Goal: Information Seeking & Learning: Learn about a topic

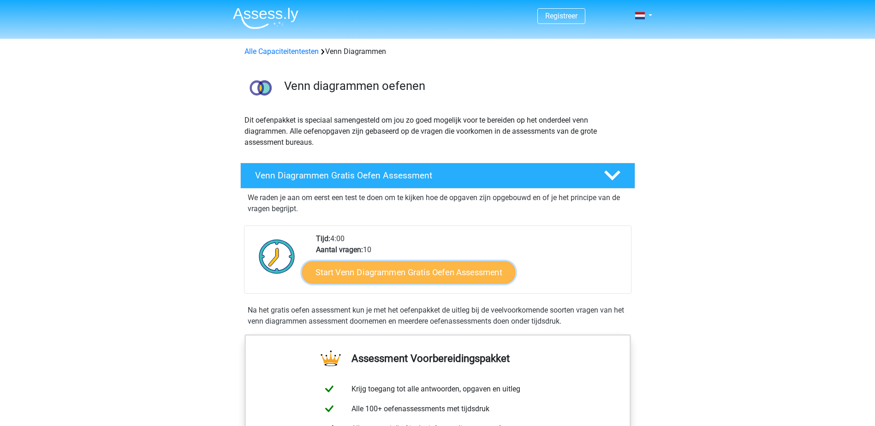
click at [463, 271] on link "Start Venn Diagrammen Gratis Oefen Assessment" at bounding box center [408, 272] width 213 height 22
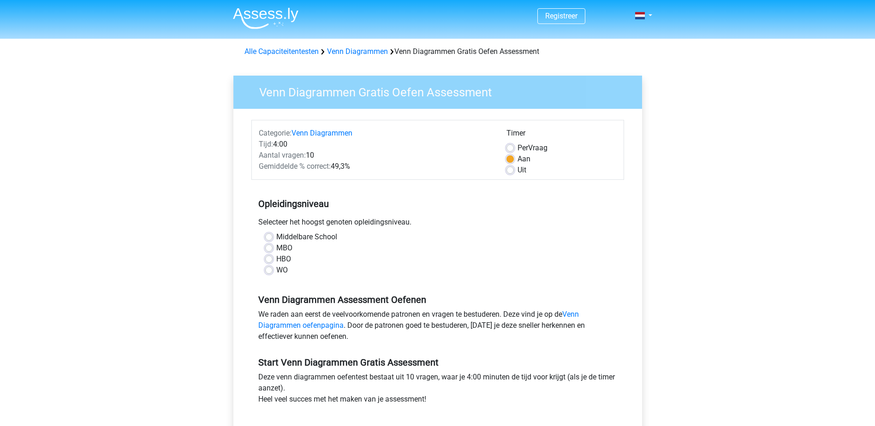
click at [276, 260] on label "HBO" at bounding box center [283, 259] width 15 height 11
click at [270, 260] on input "HBO" at bounding box center [268, 258] width 7 height 9
radio input "true"
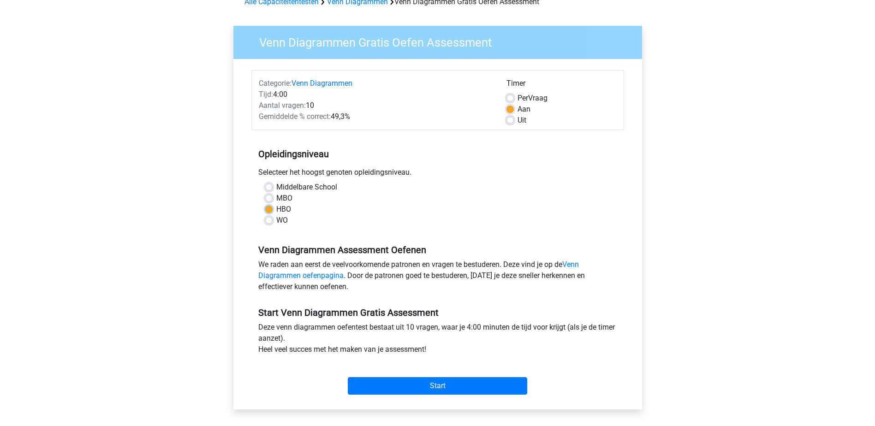
scroll to position [138, 0]
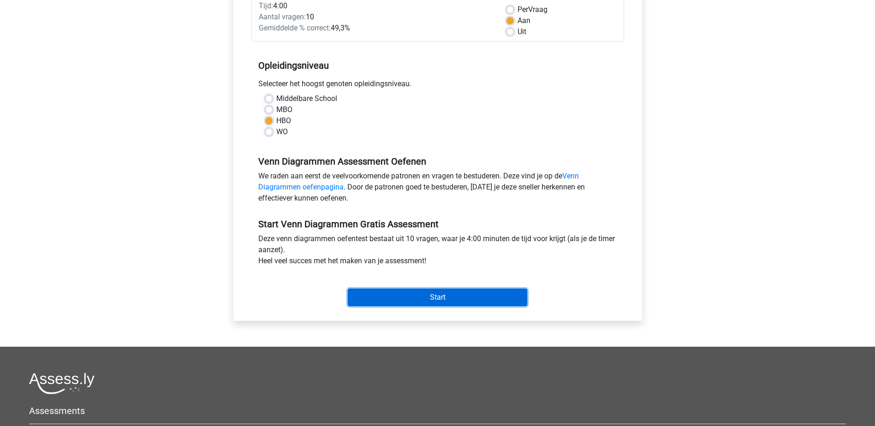
click at [421, 296] on input "Start" at bounding box center [437, 298] width 179 height 18
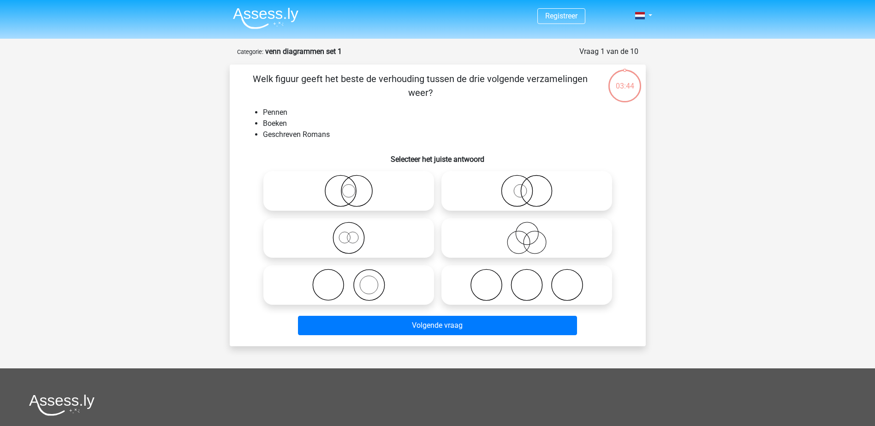
click at [370, 284] on icon at bounding box center [348, 285] width 163 height 32
click at [355, 280] on input "radio" at bounding box center [352, 277] width 6 height 6
radio input "true"
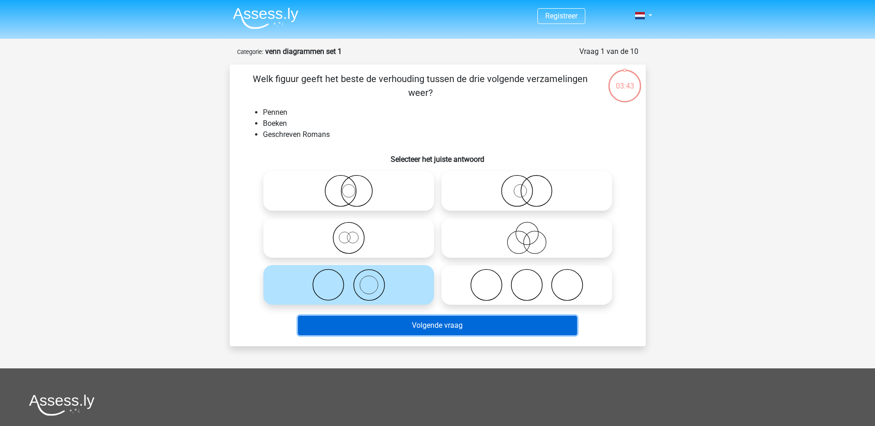
click at [416, 326] on button "Volgende vraag" at bounding box center [437, 325] width 279 height 19
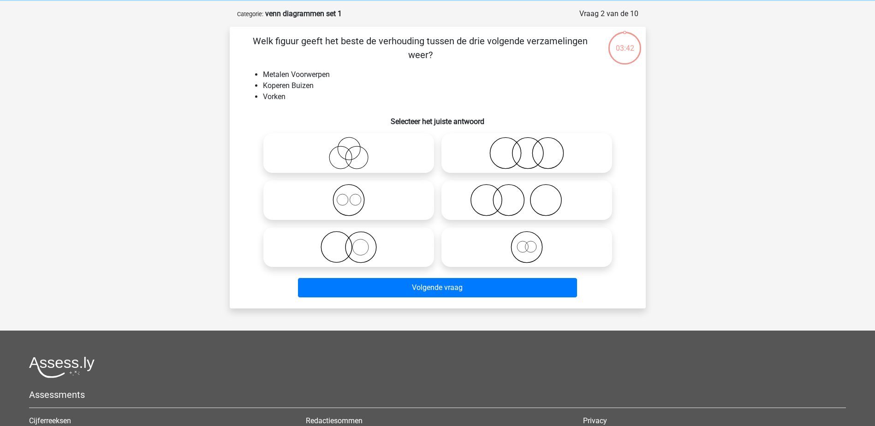
scroll to position [46, 0]
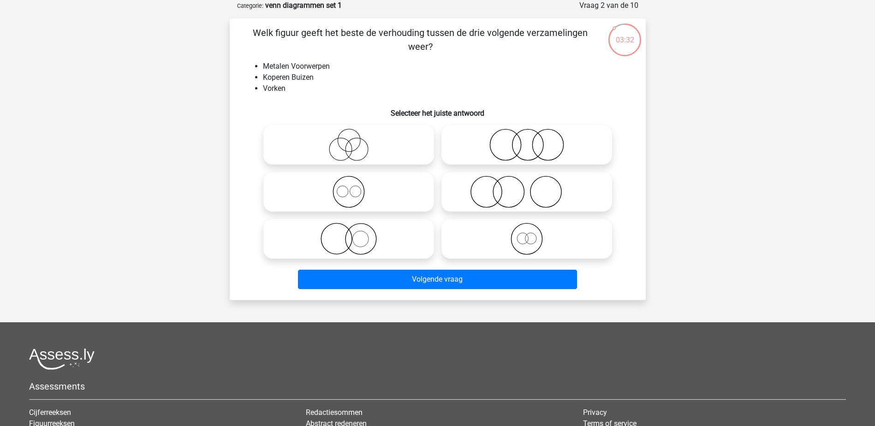
click at [353, 190] on icon at bounding box center [348, 192] width 163 height 32
click at [353, 187] on input "radio" at bounding box center [352, 184] width 6 height 6
radio input "true"
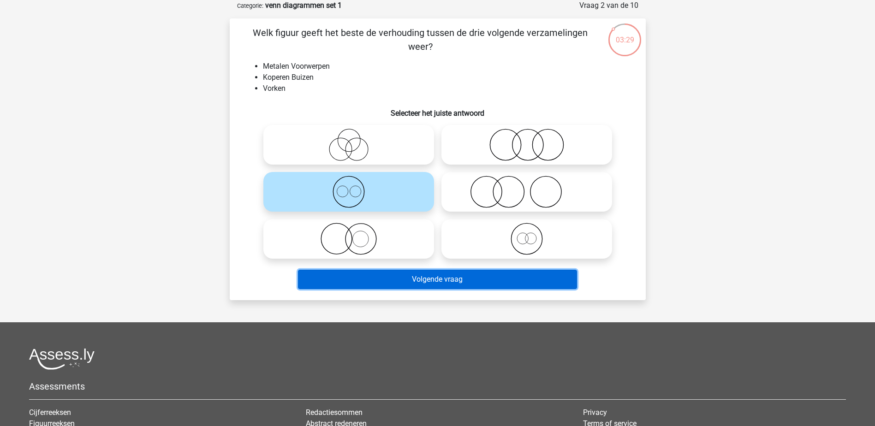
click at [427, 281] on button "Volgende vraag" at bounding box center [437, 279] width 279 height 19
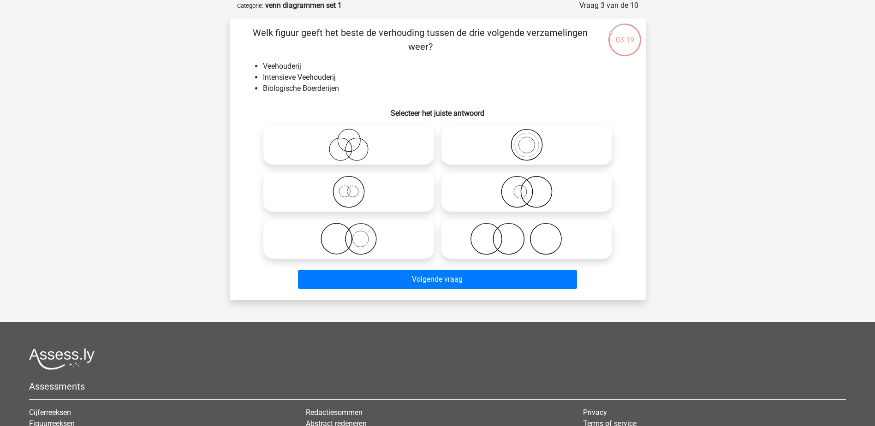
click at [525, 146] on icon at bounding box center [526, 145] width 163 height 32
click at [527, 140] on input "radio" at bounding box center [530, 137] width 6 height 6
radio input "true"
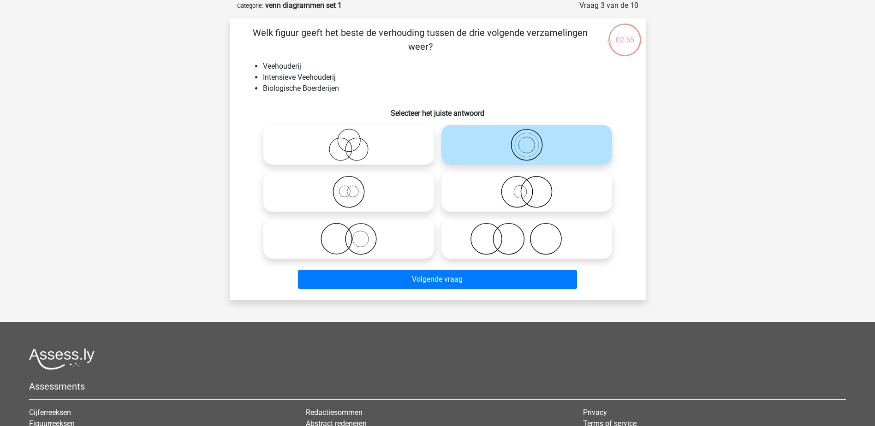
click at [380, 240] on icon at bounding box center [348, 239] width 163 height 32
click at [355, 234] on input "radio" at bounding box center [352, 231] width 6 height 6
radio input "true"
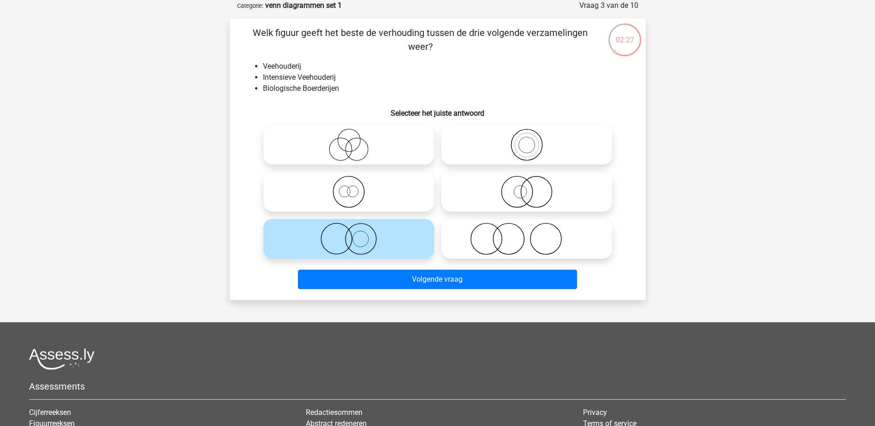
click at [369, 243] on icon at bounding box center [348, 239] width 163 height 32
click at [355, 234] on input "radio" at bounding box center [352, 231] width 6 height 6
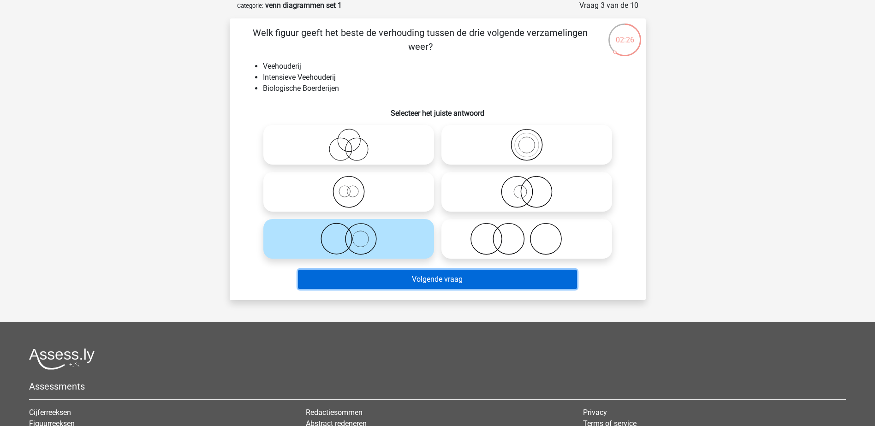
click at [409, 279] on button "Volgende vraag" at bounding box center [437, 279] width 279 height 19
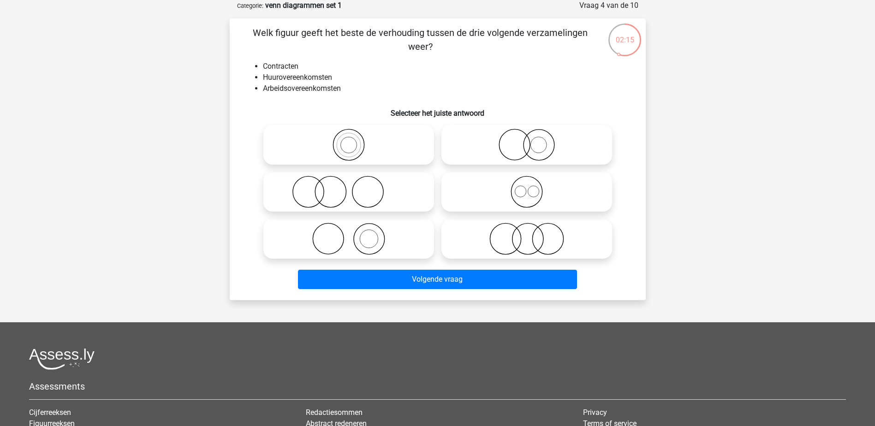
click at [520, 202] on icon at bounding box center [526, 192] width 163 height 32
click at [527, 187] on input "radio" at bounding box center [530, 184] width 6 height 6
radio input "true"
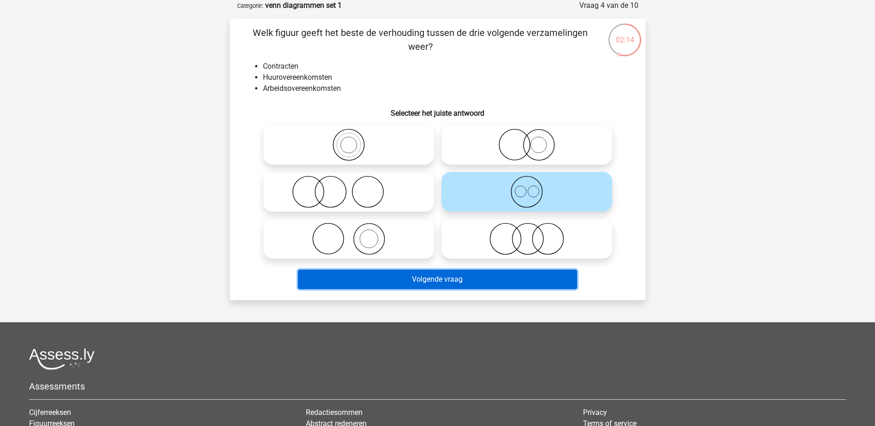
click at [500, 280] on button "Volgende vraag" at bounding box center [437, 279] width 279 height 19
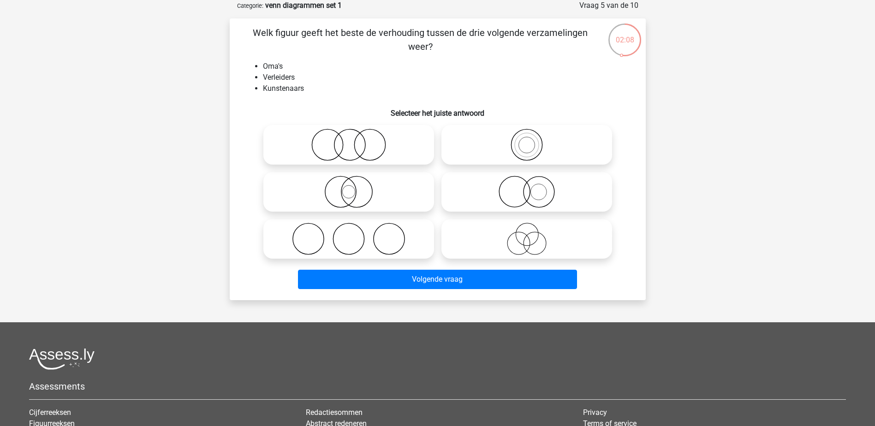
click at [390, 234] on icon at bounding box center [348, 239] width 163 height 32
click at [355, 234] on input "radio" at bounding box center [352, 231] width 6 height 6
radio input "true"
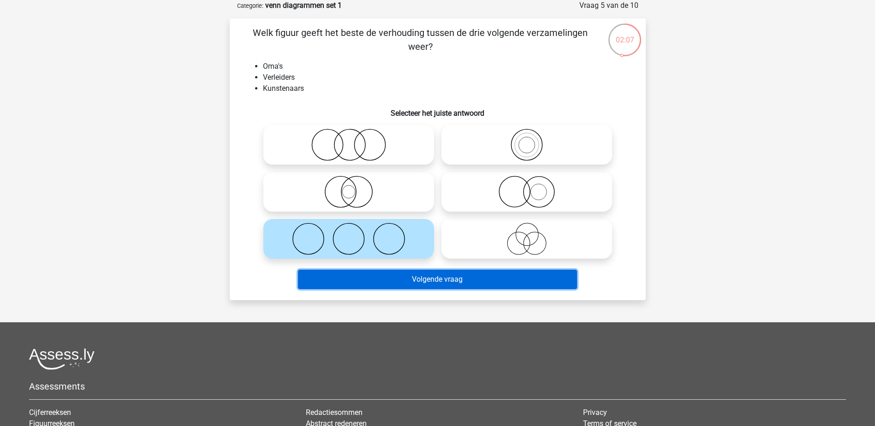
click at [401, 275] on button "Volgende vraag" at bounding box center [437, 279] width 279 height 19
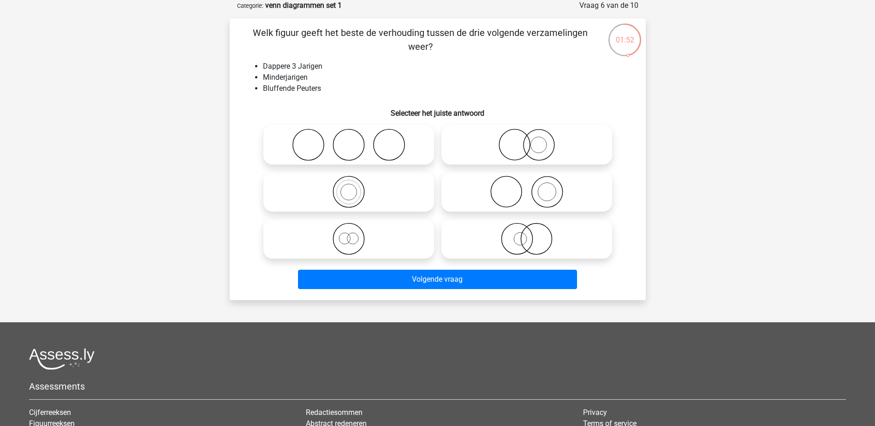
click at [552, 243] on icon at bounding box center [526, 239] width 163 height 32
click at [533, 234] on input "radio" at bounding box center [530, 231] width 6 height 6
radio input "true"
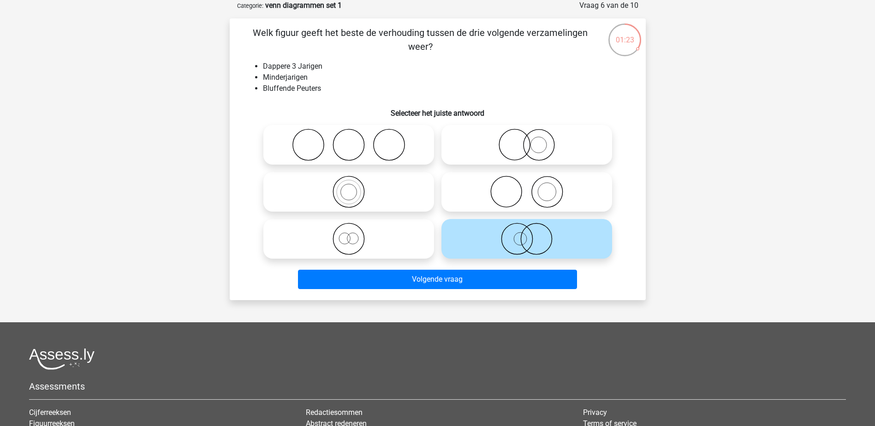
click at [351, 238] on icon at bounding box center [348, 239] width 163 height 32
click at [351, 234] on input "radio" at bounding box center [352, 231] width 6 height 6
radio input "true"
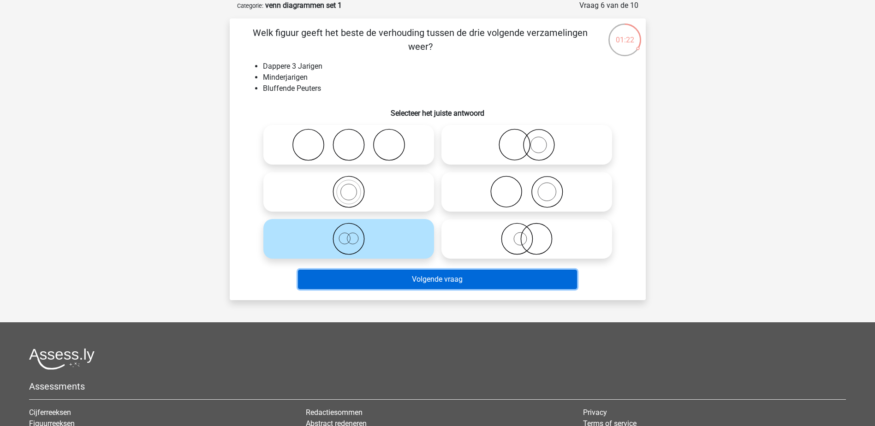
click at [403, 280] on button "Volgende vraag" at bounding box center [437, 279] width 279 height 19
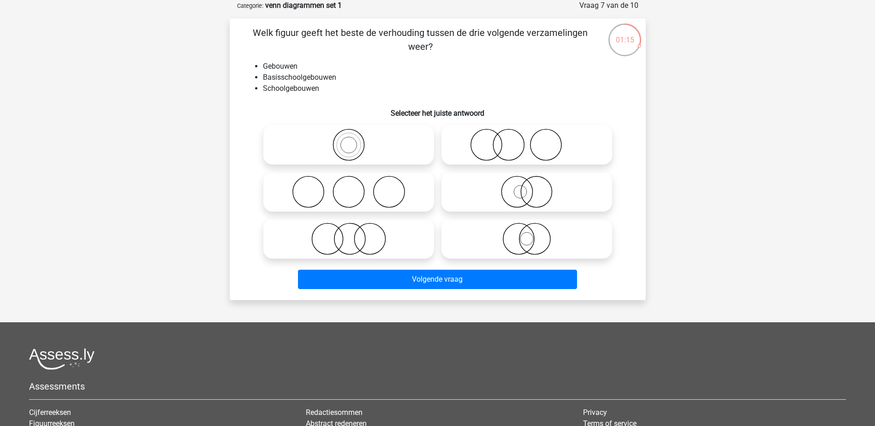
click at [387, 147] on icon at bounding box center [348, 145] width 163 height 32
click at [355, 140] on input "radio" at bounding box center [352, 137] width 6 height 6
radio input "true"
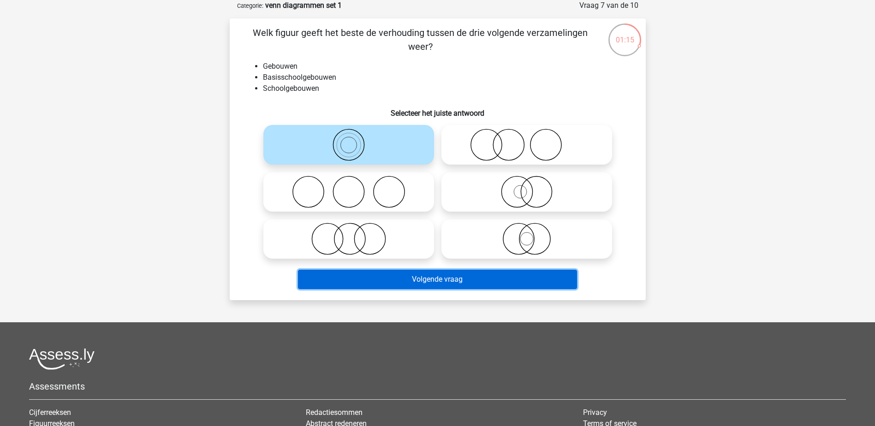
click at [440, 279] on button "Volgende vraag" at bounding box center [437, 279] width 279 height 19
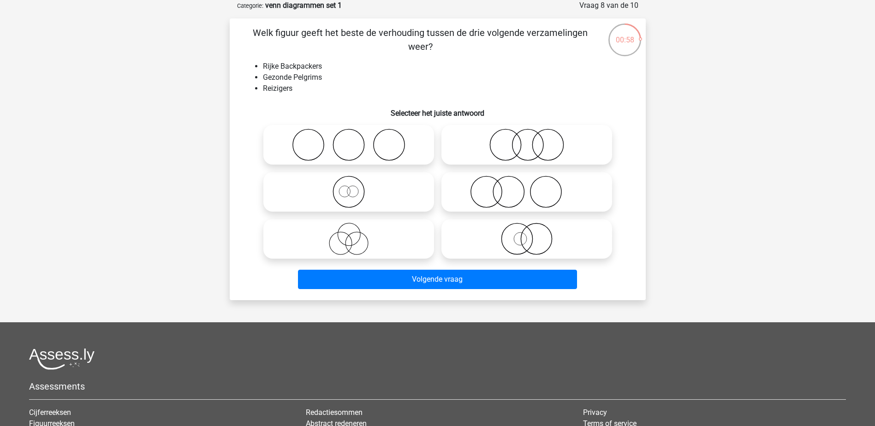
click at [385, 200] on icon at bounding box center [348, 192] width 163 height 32
click at [355, 187] on input "radio" at bounding box center [352, 184] width 6 height 6
radio input "true"
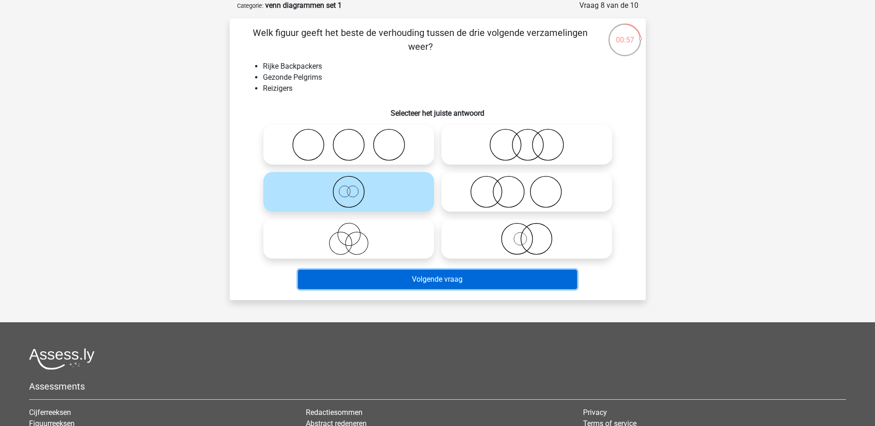
click at [425, 279] on button "Volgende vraag" at bounding box center [437, 279] width 279 height 19
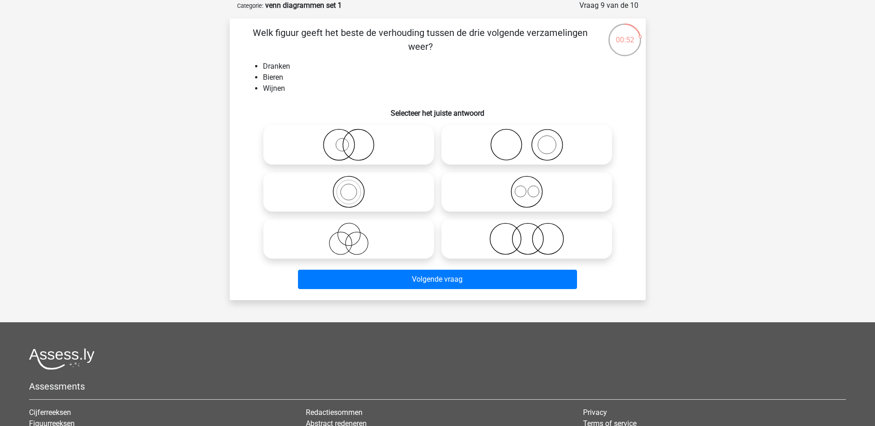
click at [546, 191] on icon at bounding box center [526, 192] width 163 height 32
click at [533, 187] on input "radio" at bounding box center [530, 184] width 6 height 6
radio input "true"
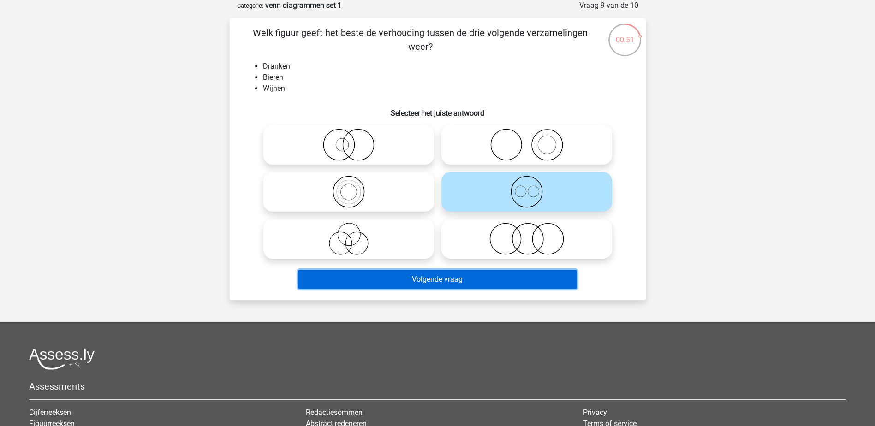
click at [518, 278] on button "Volgende vraag" at bounding box center [437, 279] width 279 height 19
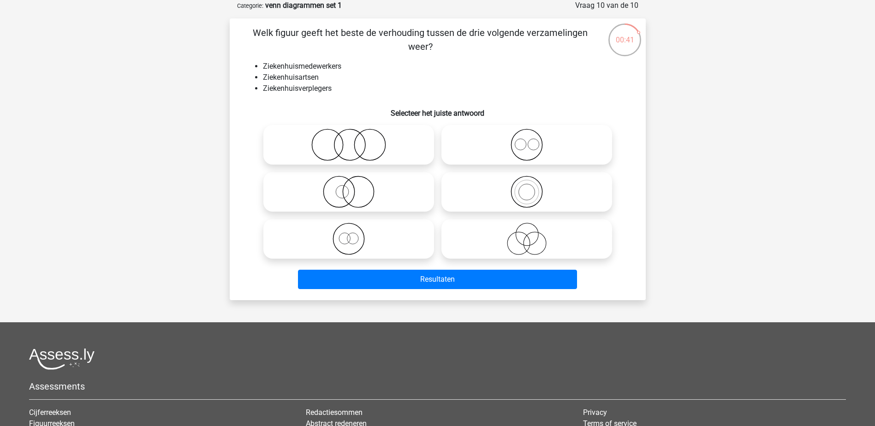
click at [558, 146] on icon at bounding box center [526, 145] width 163 height 32
click at [533, 140] on input "radio" at bounding box center [530, 137] width 6 height 6
radio input "true"
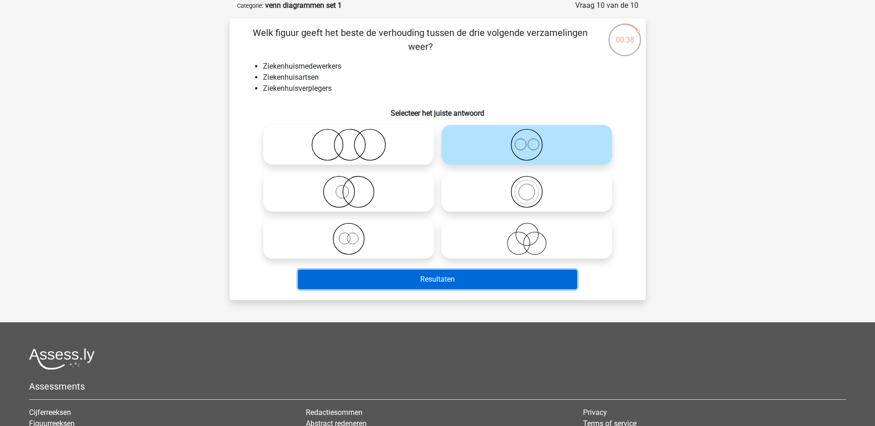
click at [453, 282] on button "Resultaten" at bounding box center [437, 279] width 279 height 19
